Goal: Information Seeking & Learning: Learn about a topic

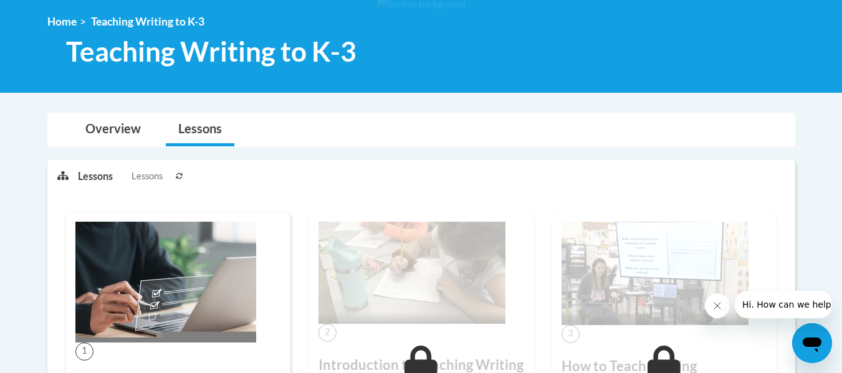
scroll to position [166, 0]
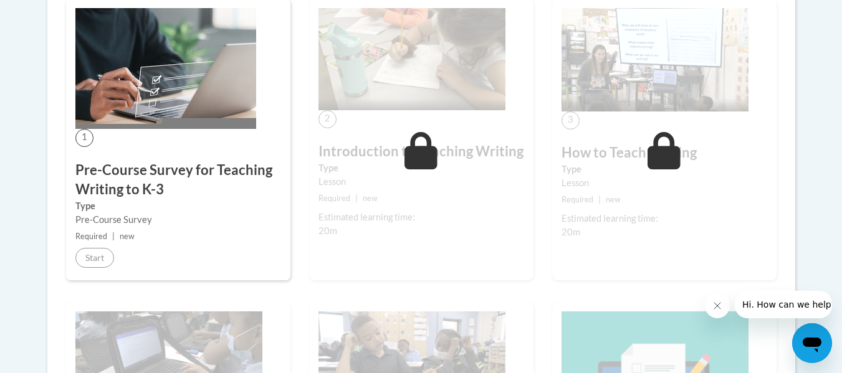
scroll to position [383, 0]
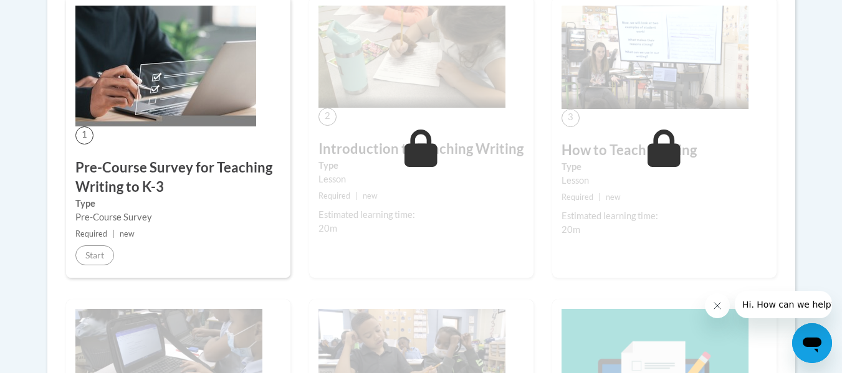
click at [129, 124] on img at bounding box center [165, 66] width 181 height 121
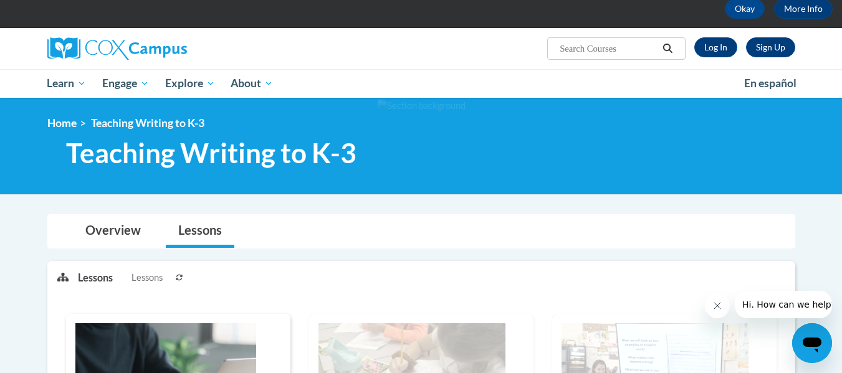
scroll to position [64, 0]
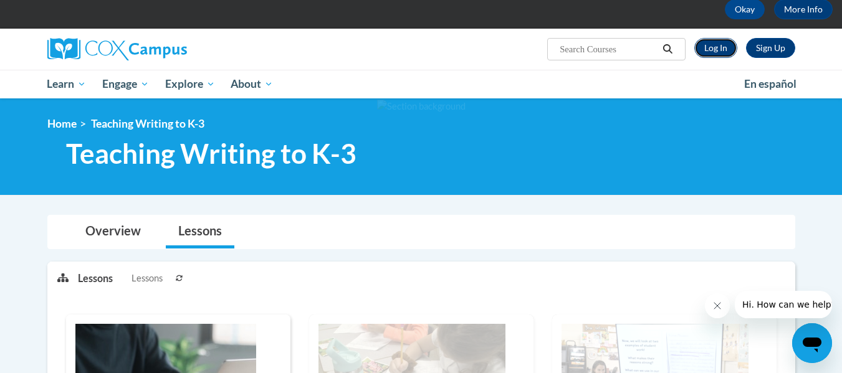
click at [709, 45] on link "Log In" at bounding box center [716, 48] width 43 height 20
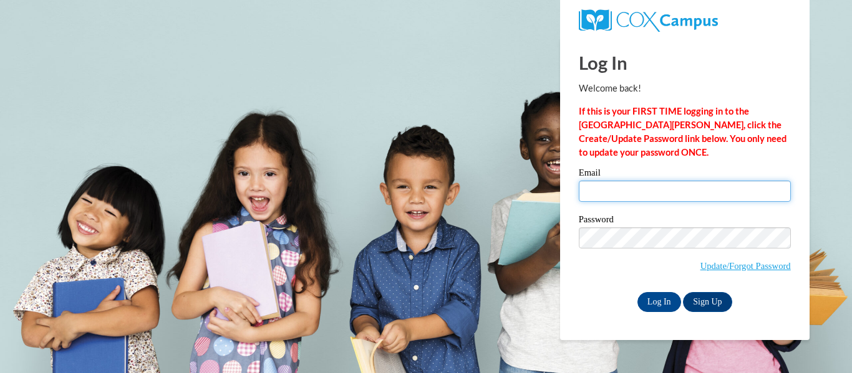
click at [655, 196] on input "Email" at bounding box center [685, 191] width 212 height 21
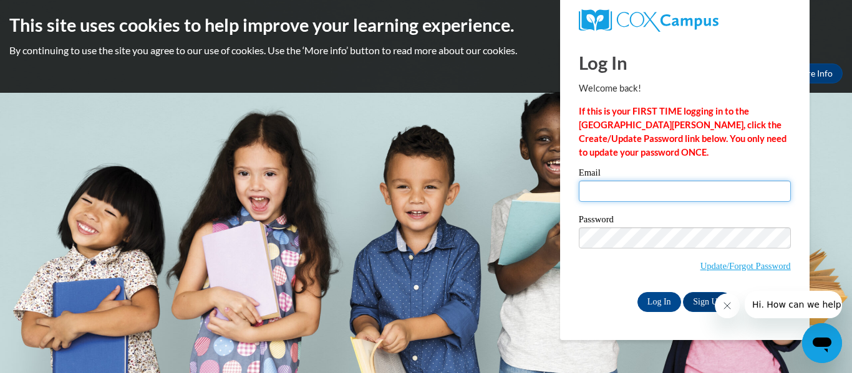
type input "langley.brandon.l@muscogee.k12.ga.us"
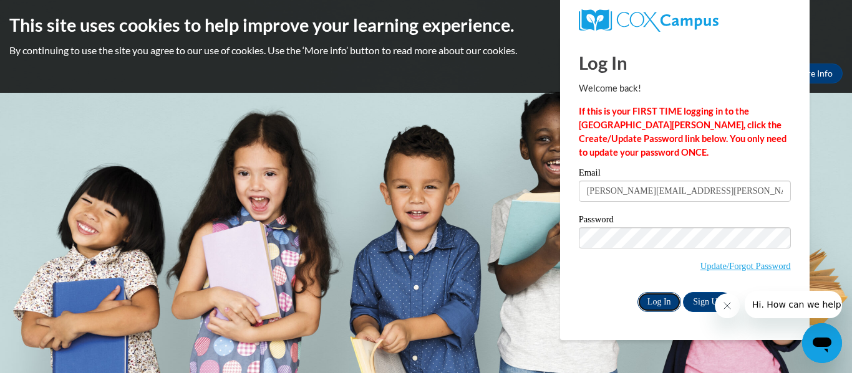
click at [646, 295] on input "Log In" at bounding box center [659, 302] width 44 height 20
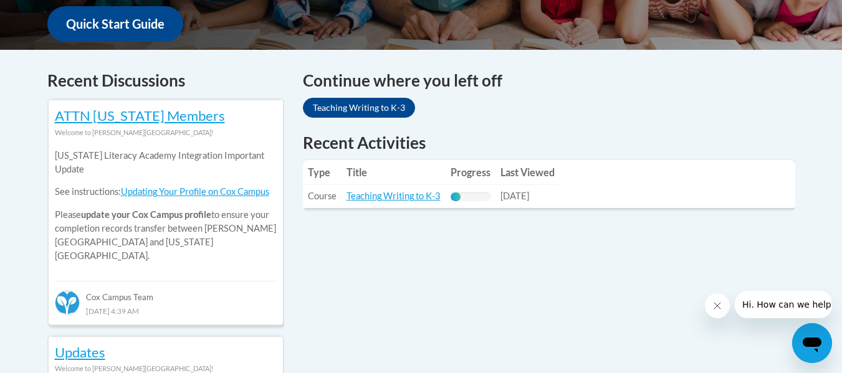
scroll to position [481, 0]
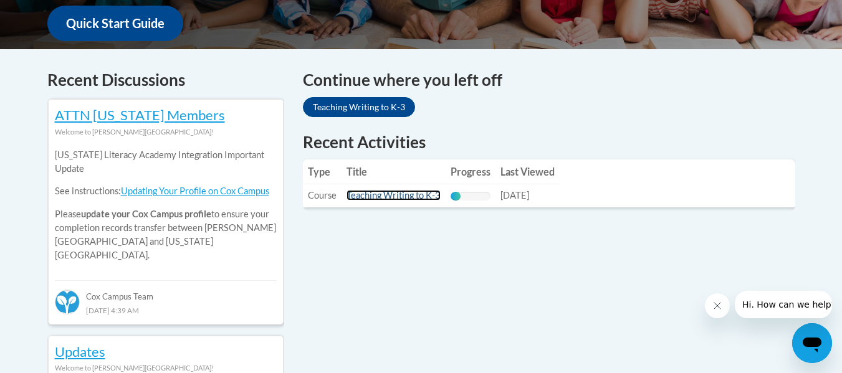
click at [413, 192] on link "Teaching Writing to K-3" at bounding box center [394, 195] width 94 height 11
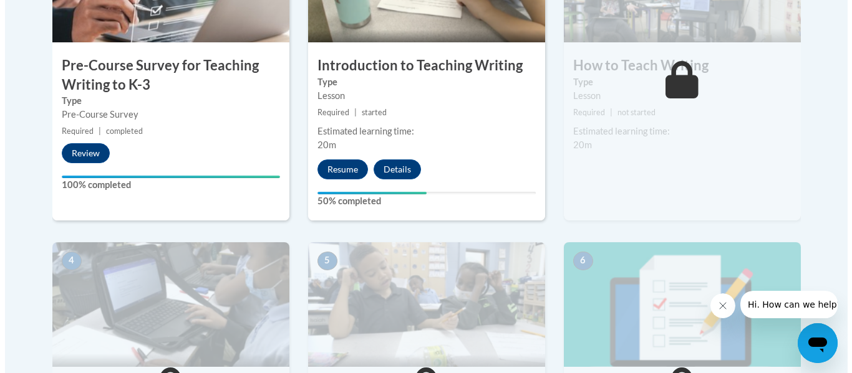
scroll to position [502, 0]
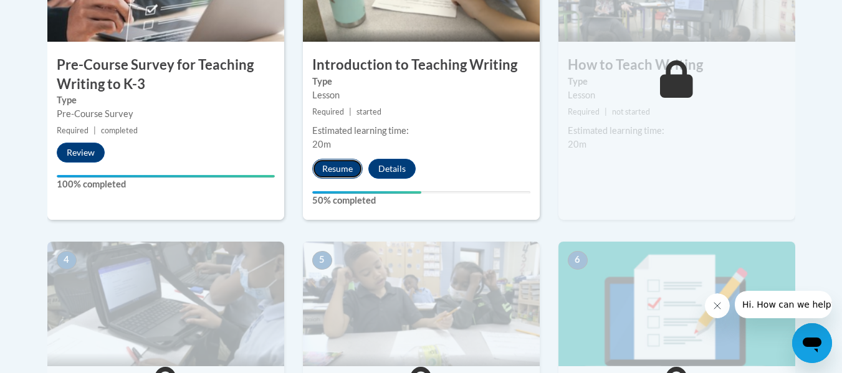
click at [332, 171] on button "Resume" at bounding box center [337, 169] width 51 height 20
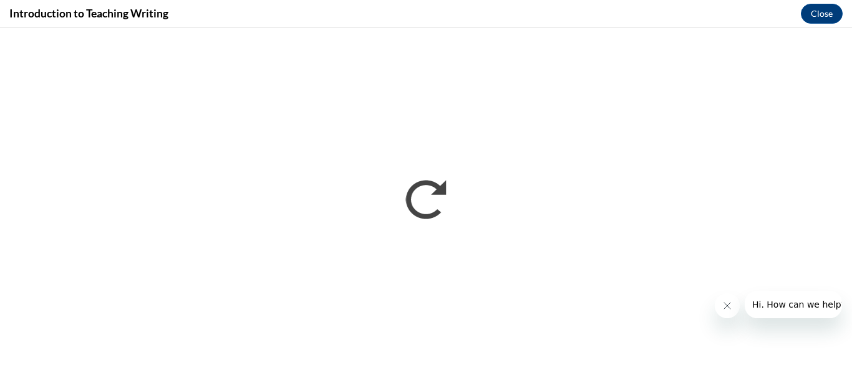
scroll to position [0, 0]
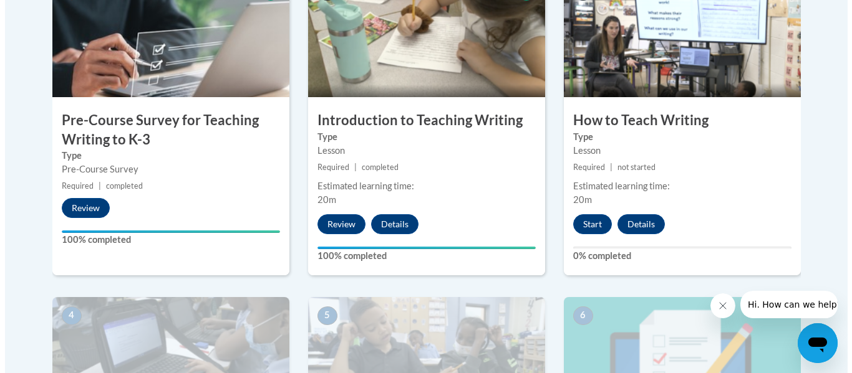
scroll to position [453, 0]
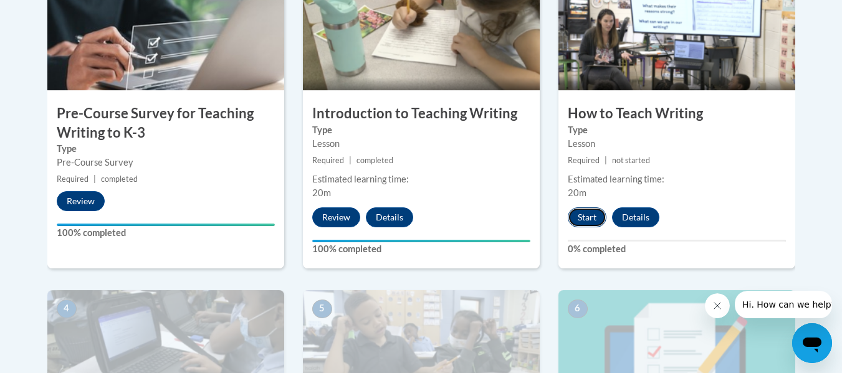
click at [602, 216] on button "Start" at bounding box center [587, 218] width 39 height 20
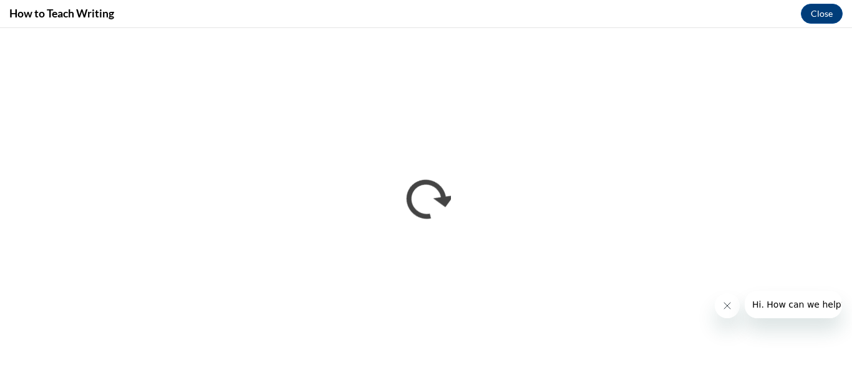
scroll to position [0, 0]
